Goal: Information Seeking & Learning: Learn about a topic

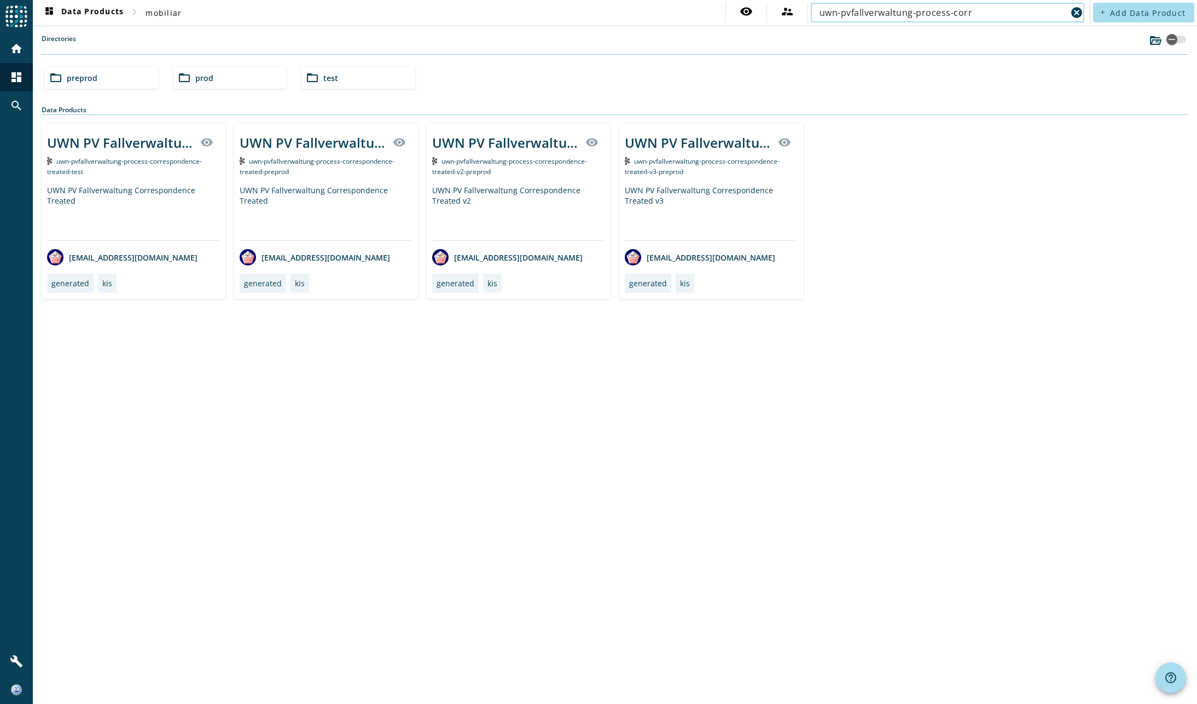
type input "uwn-pvfallverwaltung-process-corr"
click at [639, 178] on div "UWN PV Fallverwaltung Correspondence Treated v3 visibility uwn-pvfallverwaltung…" at bounding box center [711, 211] width 184 height 175
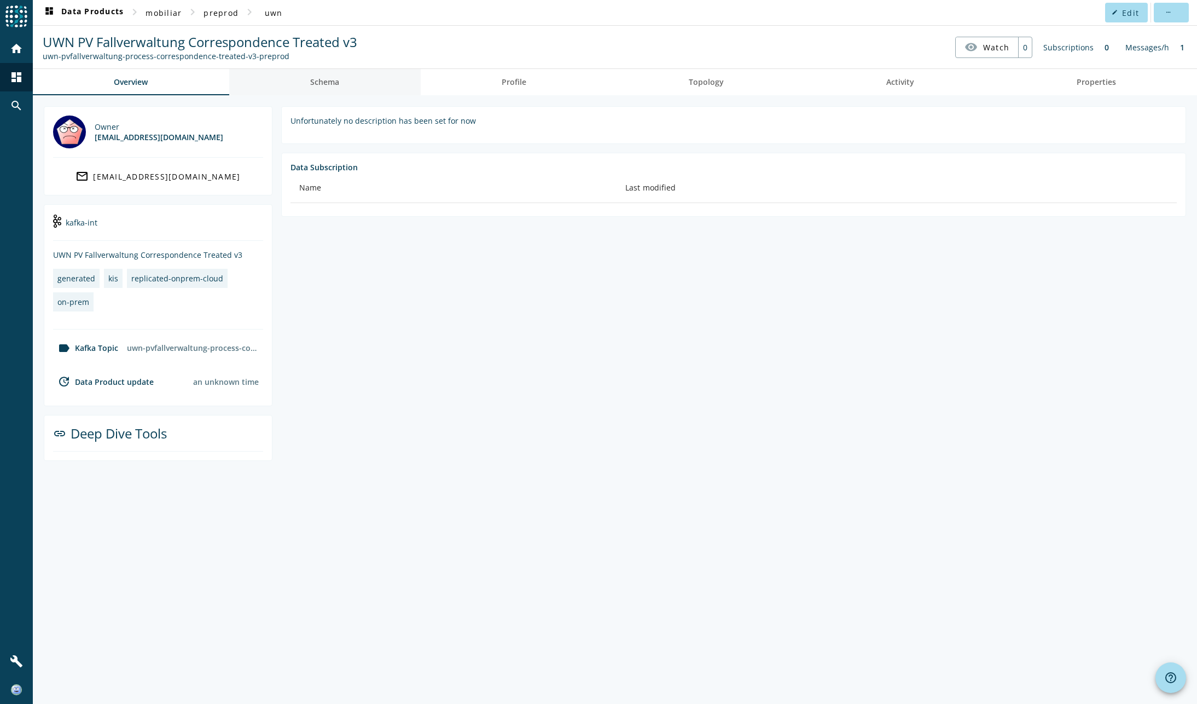
click at [325, 83] on span "Schema" at bounding box center [324, 82] width 29 height 8
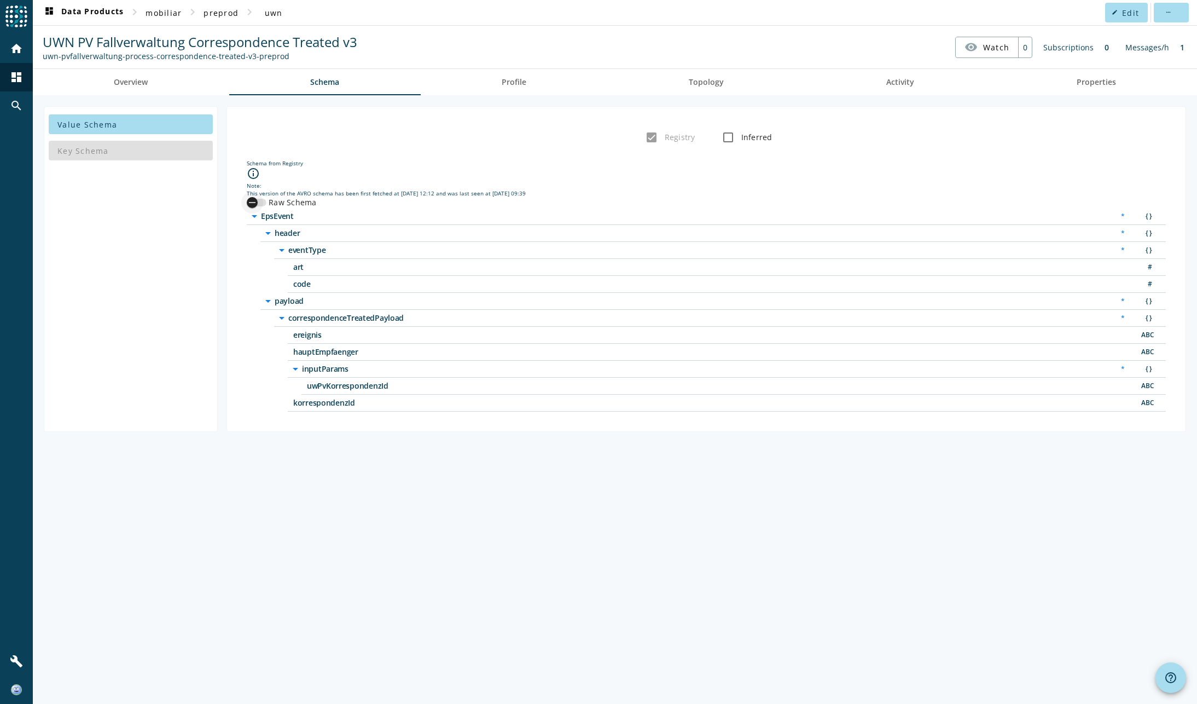
click at [254, 200] on icon "button" at bounding box center [252, 203] width 10 height 10
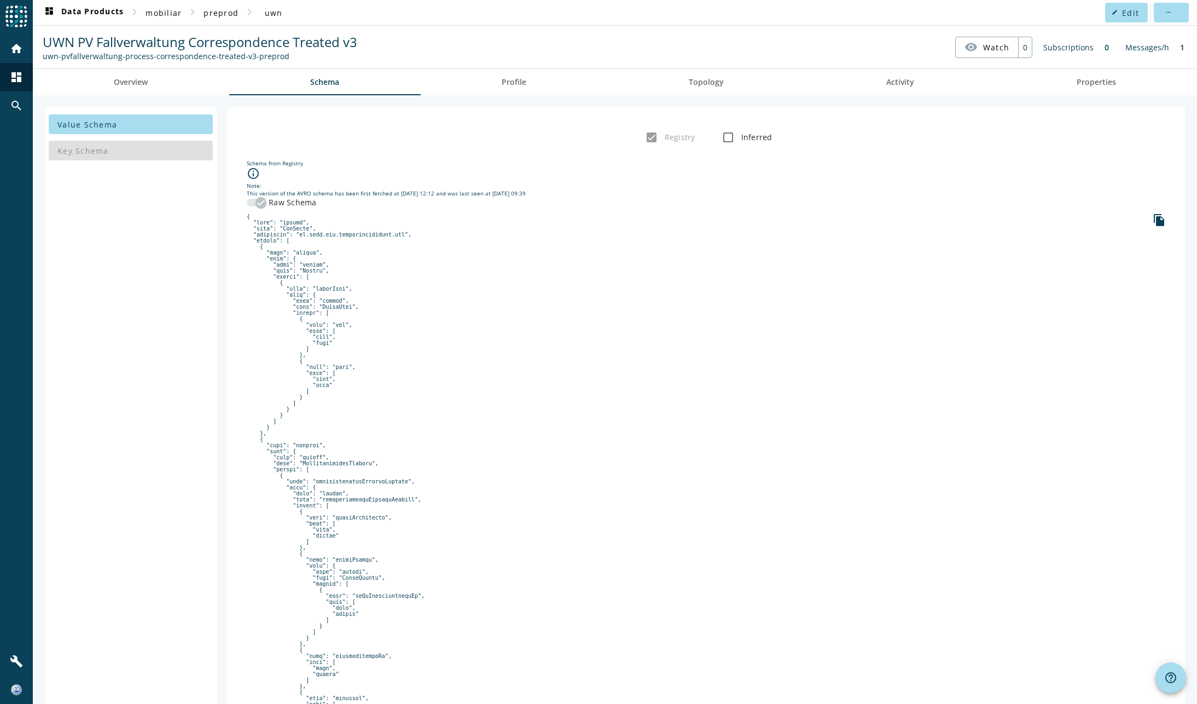
click at [257, 205] on icon "button" at bounding box center [261, 203] width 10 height 10
